Goal: Book appointment/travel/reservation

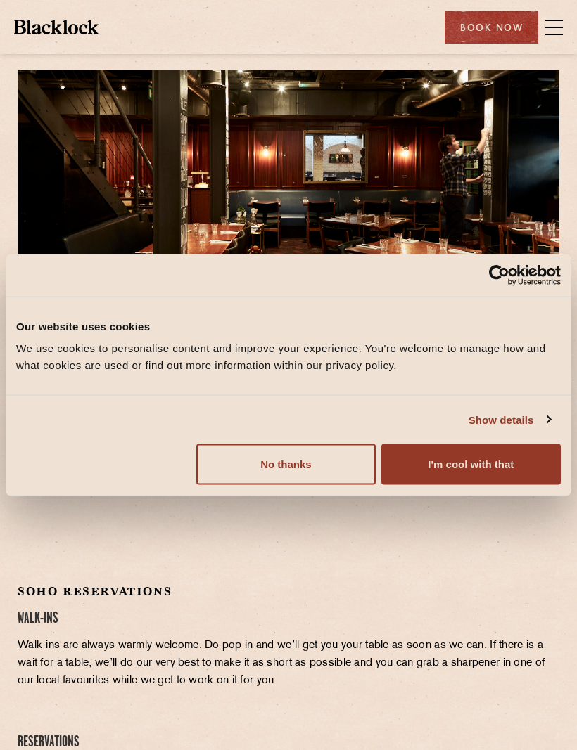
click at [482, 451] on button "I'm cool with that" at bounding box center [470, 464] width 179 height 41
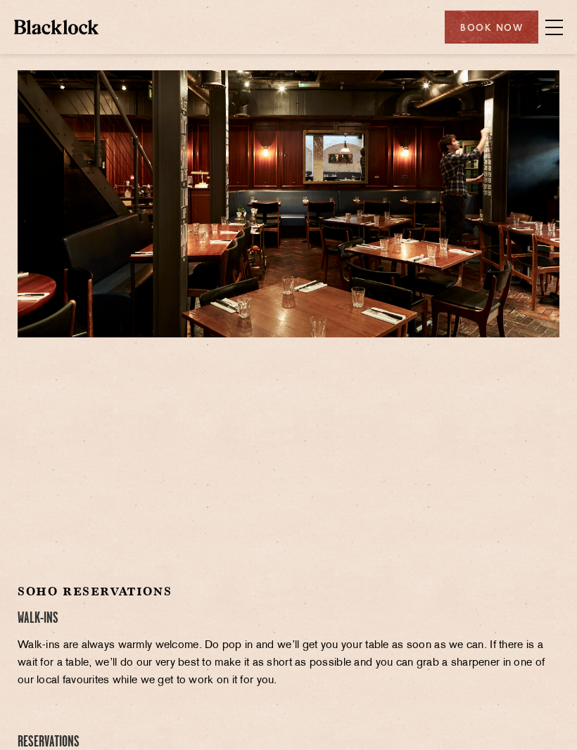
click at [435, 456] on div at bounding box center [289, 465] width 542 height 212
click at [434, 455] on div at bounding box center [289, 465] width 542 height 212
click at [547, 27] on span at bounding box center [554, 27] width 18 height 1
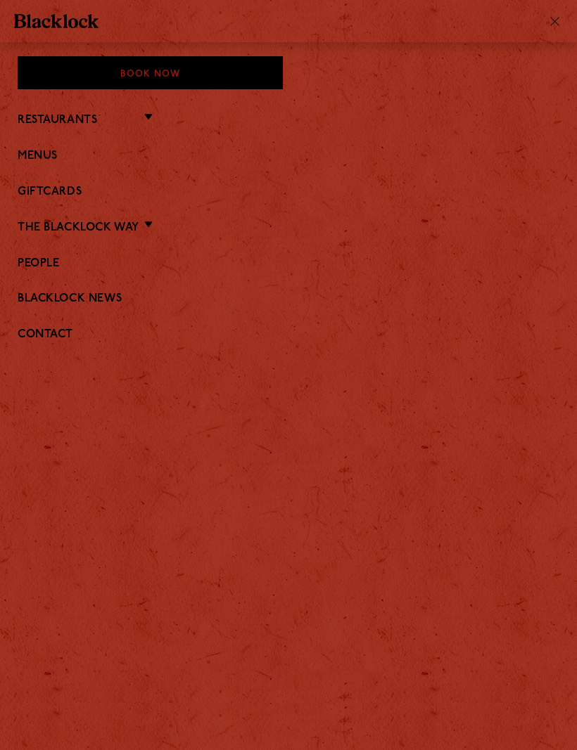
click at [153, 126] on li "Restaurants Soho City Covent Garden Shoreditch Canary Wharf Manchester Birmingh…" at bounding box center [289, 119] width 542 height 18
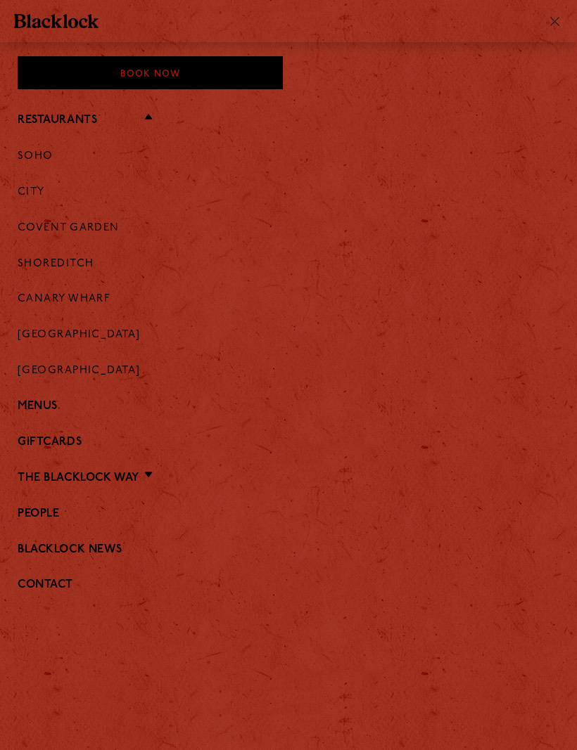
click at [65, 400] on link "Menus" at bounding box center [289, 406] width 542 height 13
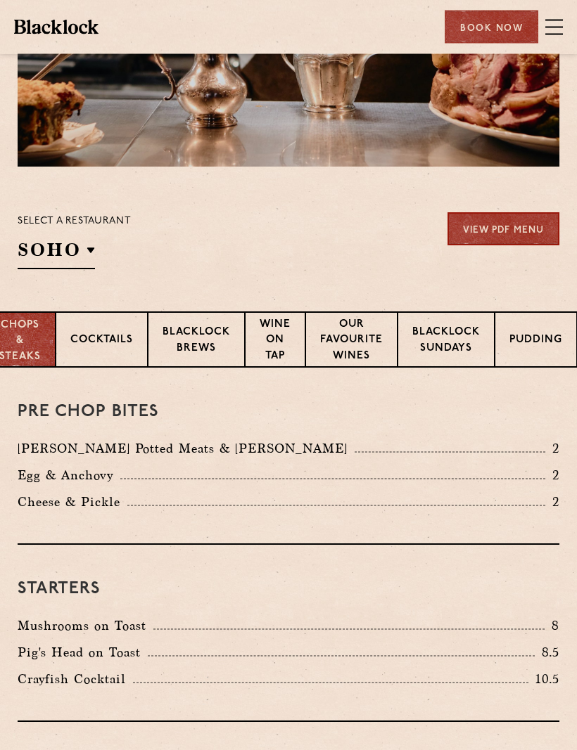
scroll to position [153, 0]
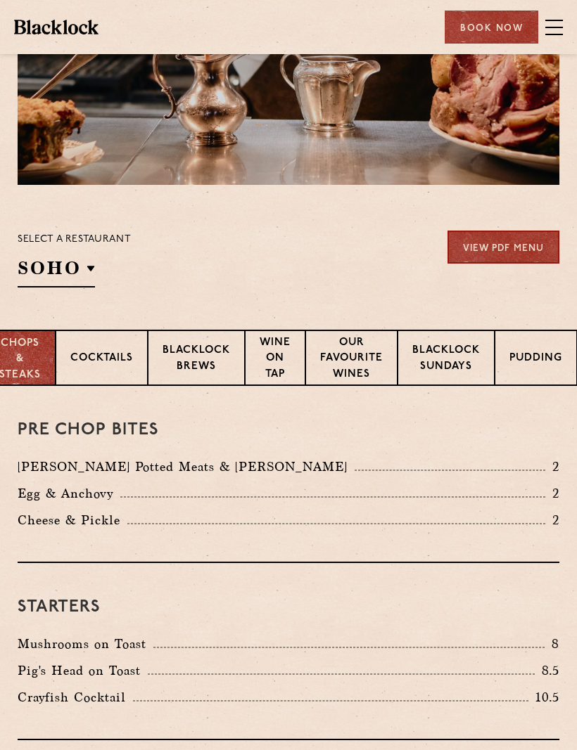
click at [0, 0] on p "Covent Garden" at bounding box center [0, 0] width 0 height 0
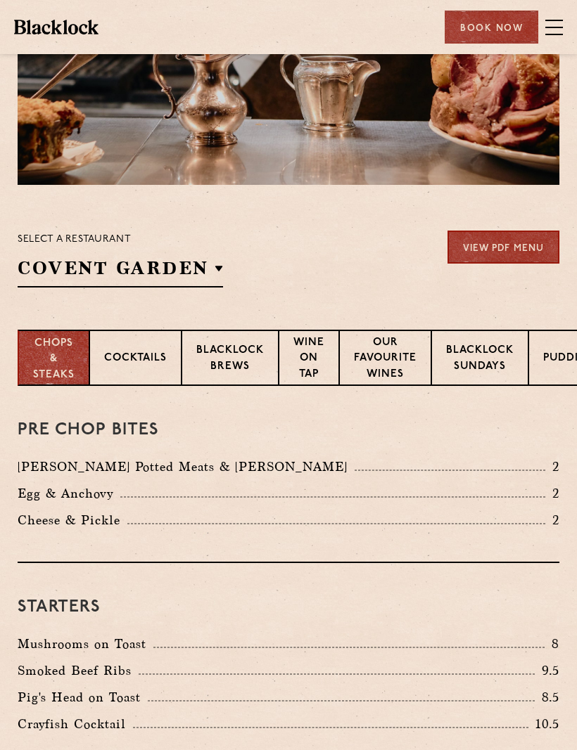
click at [0, 0] on p "Covent Garden" at bounding box center [0, 0] width 0 height 0
click at [277, 459] on div "Blacklock Potted Meats & Kimchi 2" at bounding box center [289, 467] width 542 height 20
click at [476, 369] on p "Blacklock Sundays" at bounding box center [480, 359] width 68 height 33
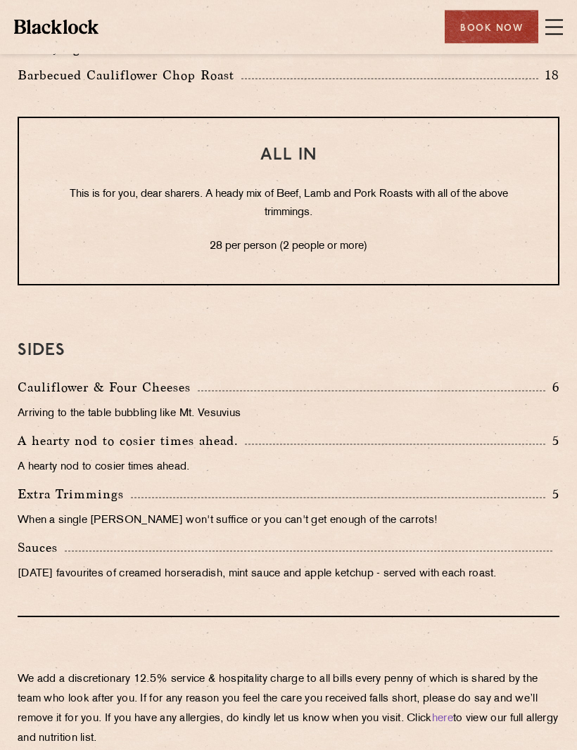
scroll to position [1267, 0]
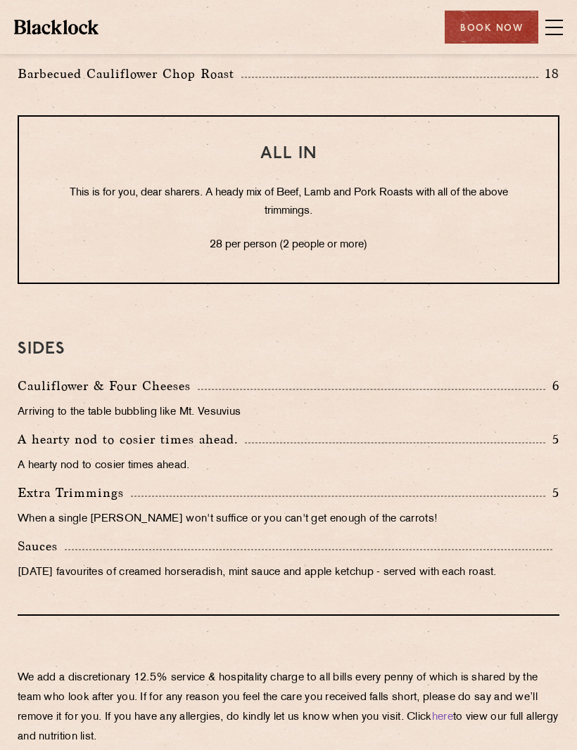
click at [488, 41] on div "Book Now" at bounding box center [491, 27] width 94 height 33
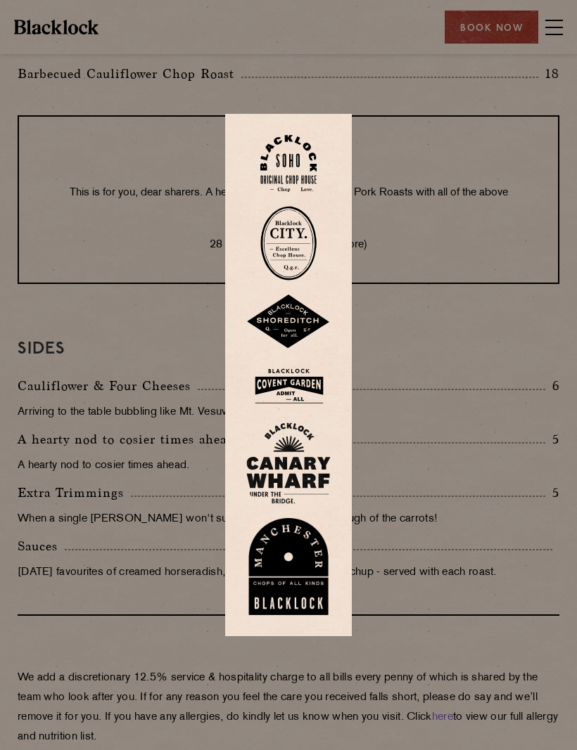
click at [305, 409] on img at bounding box center [288, 387] width 84 height 46
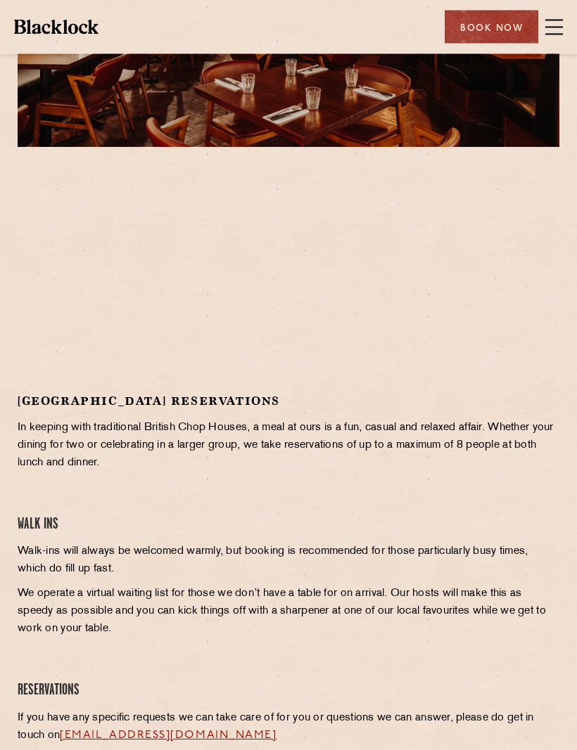
scroll to position [191, 0]
